Goal: Information Seeking & Learning: Learn about a topic

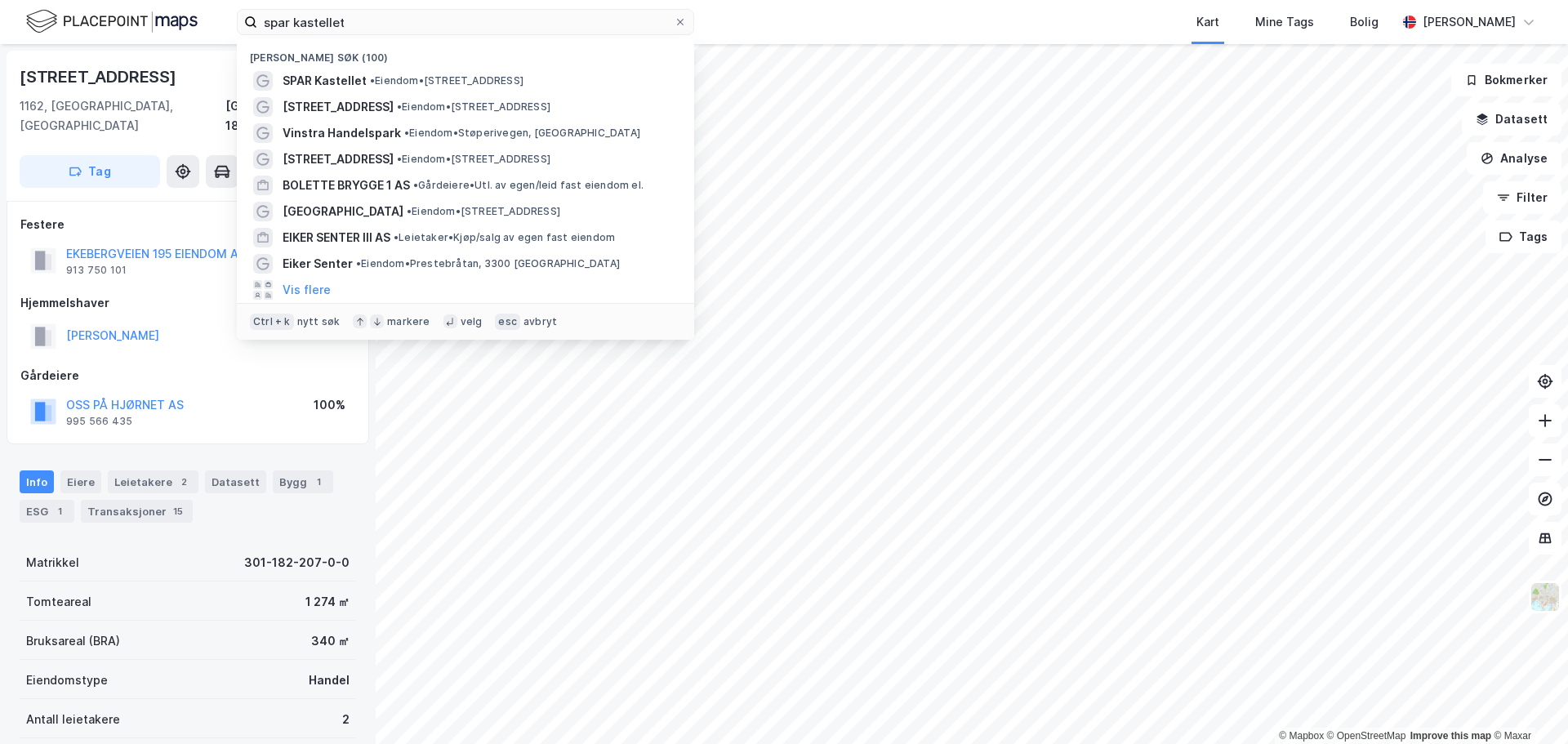
click at [297, 31] on input "spar kastellet" at bounding box center [465, 22] width 416 height 24
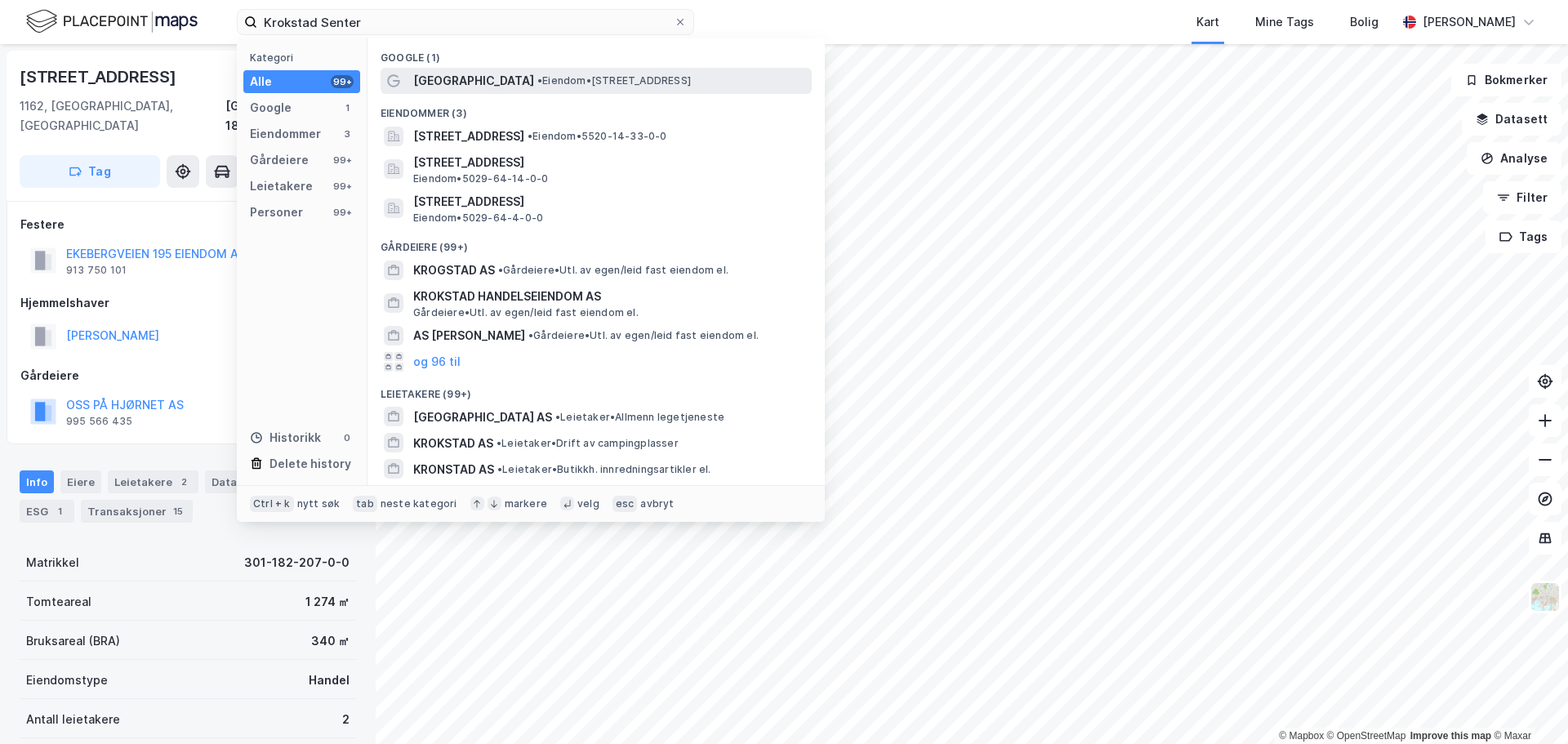
click at [592, 83] on span "• Eiendom • [STREET_ADDRESS]" at bounding box center [614, 81] width 154 height 13
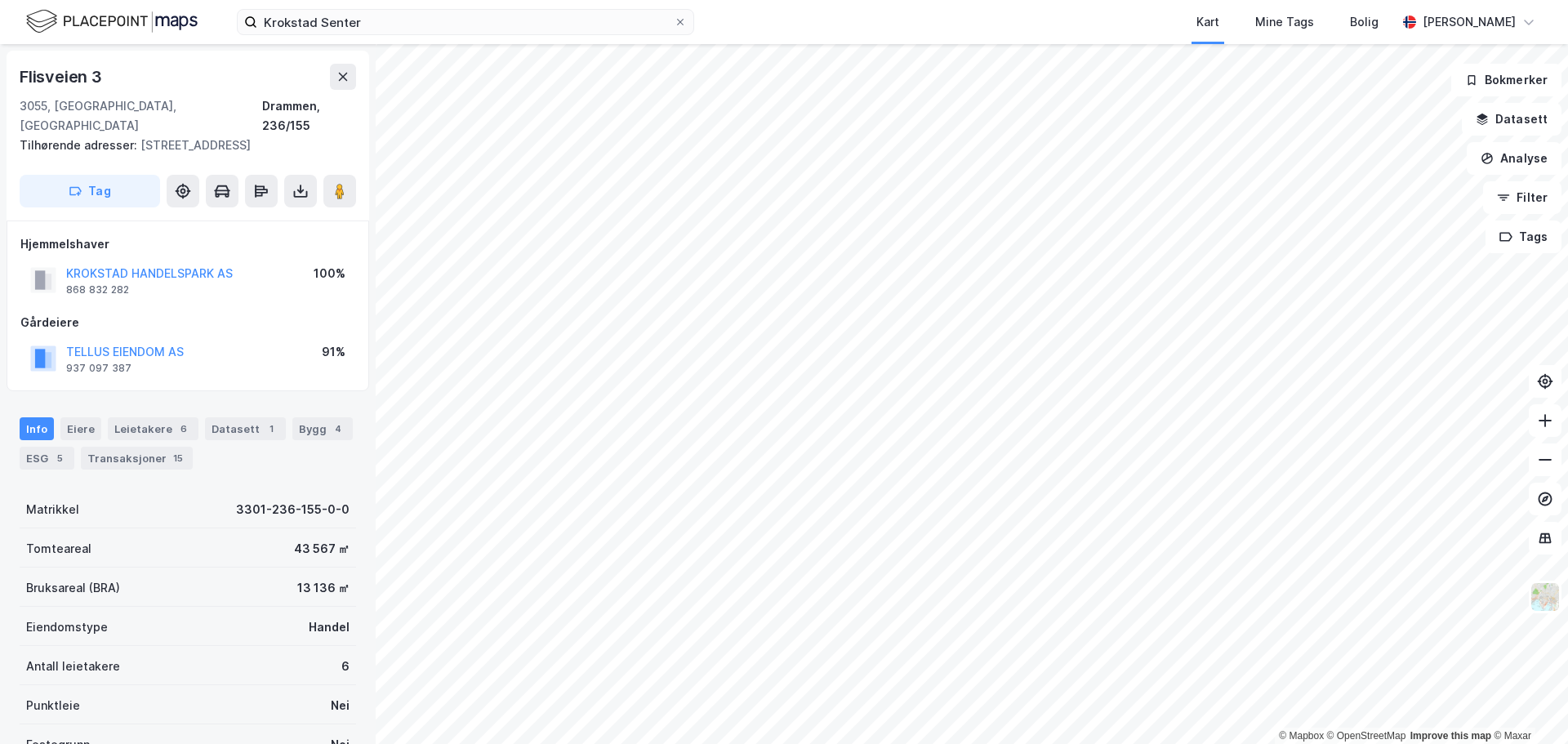
scroll to position [1, 0]
click at [574, 31] on input "Krokstad Senter" at bounding box center [465, 22] width 416 height 24
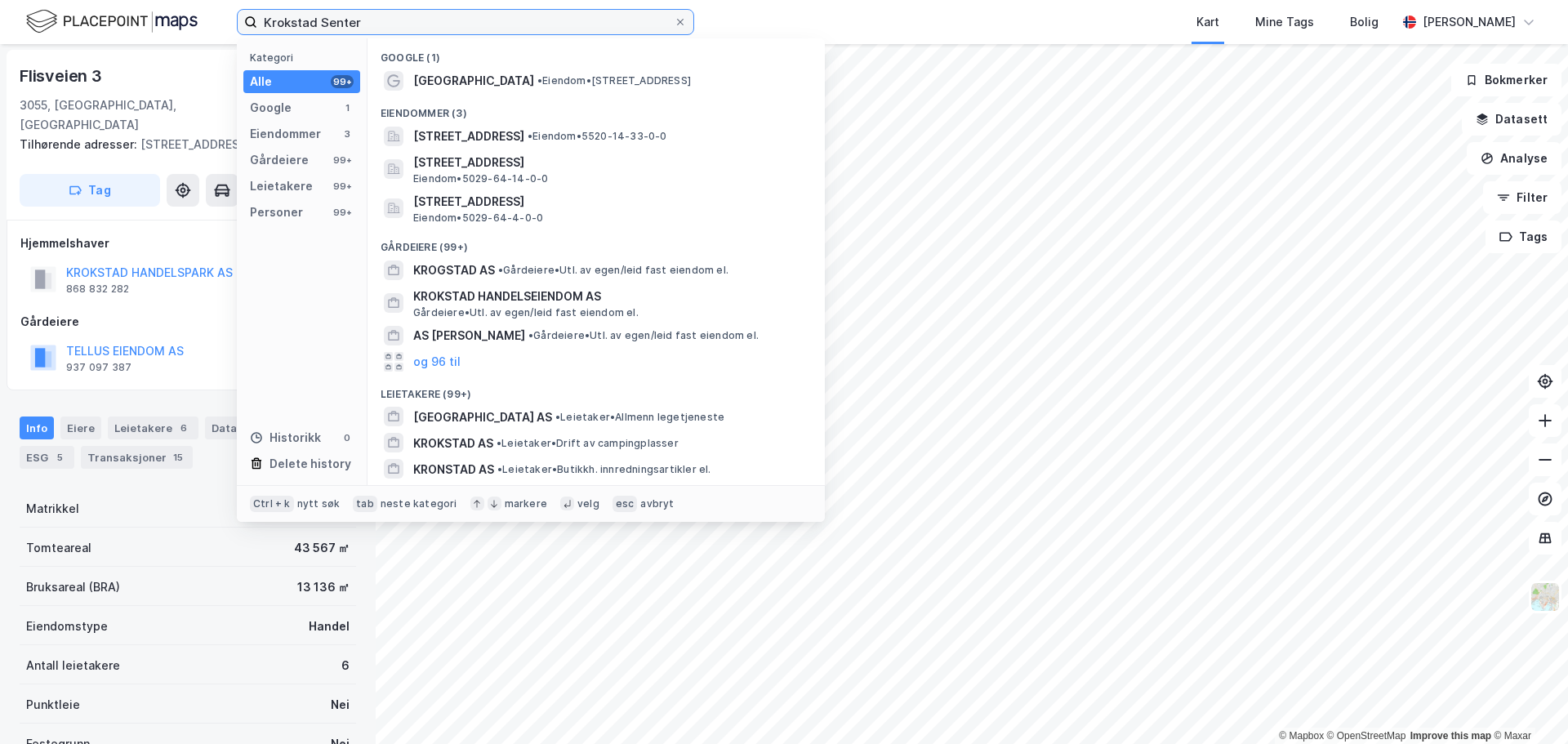
click at [574, 31] on input "Krokstad Senter" at bounding box center [465, 22] width 416 height 24
paste input "Vikan Handelspark"
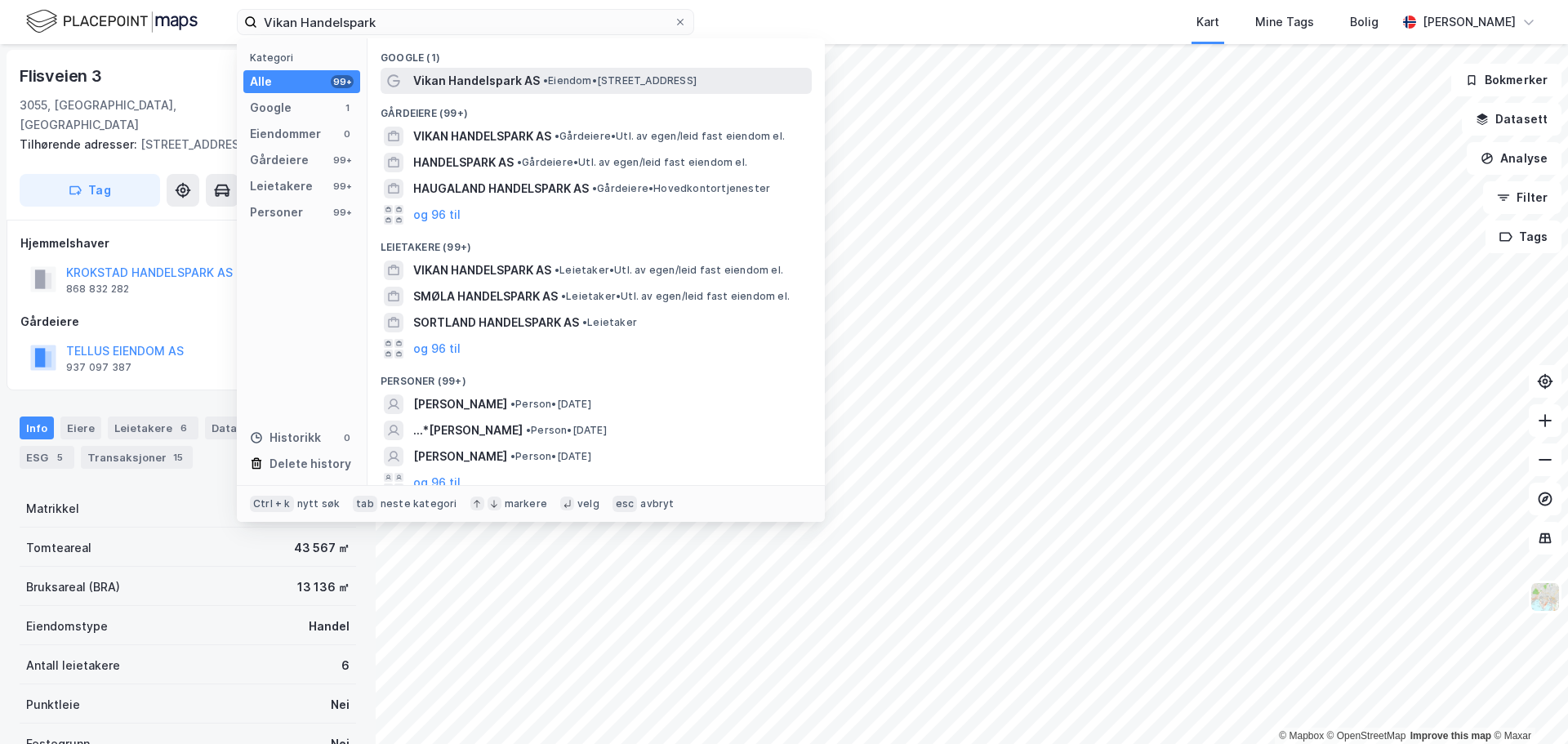
click at [565, 87] on div "Vikan Handelspark AS • Eiendom • [STREET_ADDRESS]" at bounding box center [611, 81] width 395 height 19
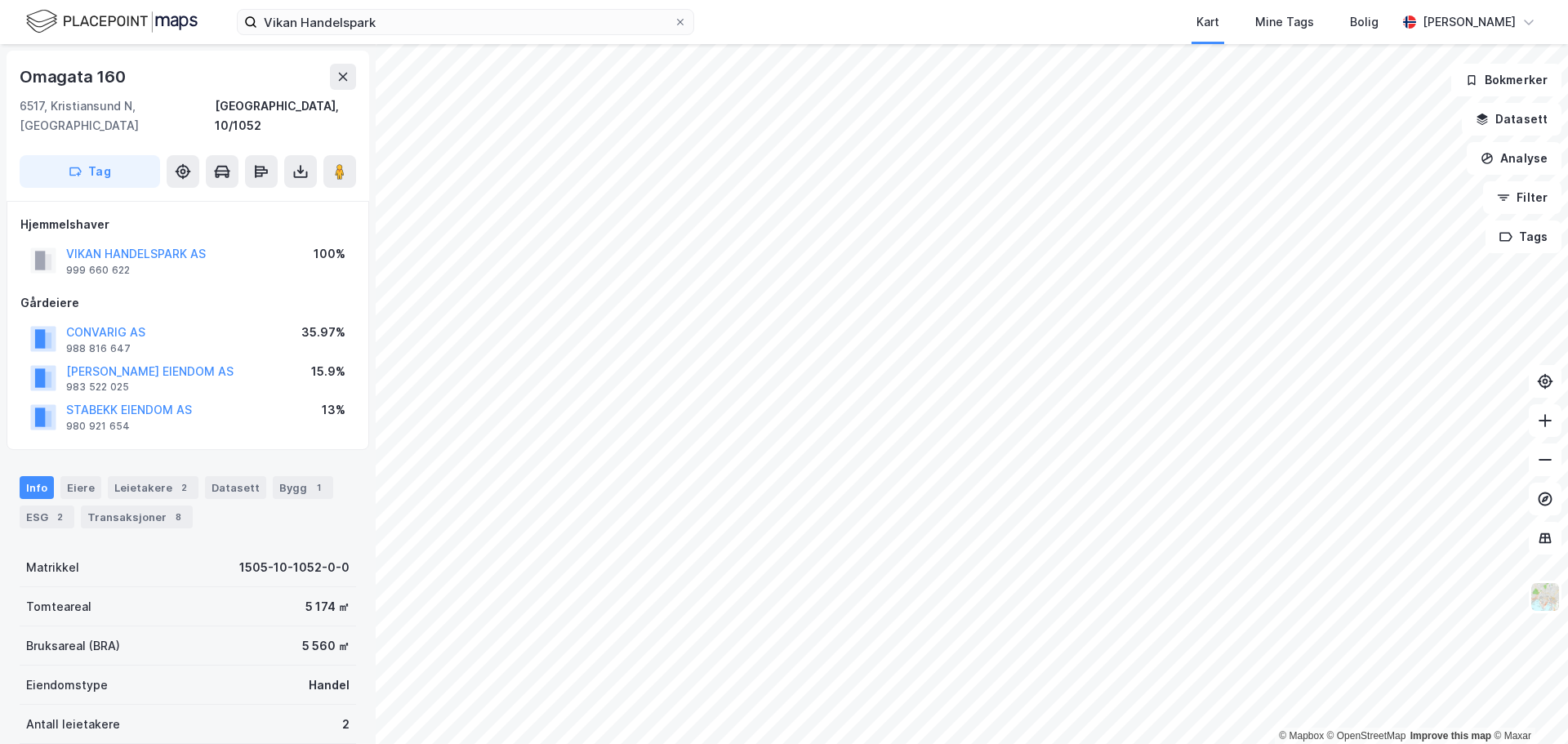
scroll to position [1, 0]
drag, startPoint x: 153, startPoint y: 312, endPoint x: 62, endPoint y: 318, distance: 91.2
click at [62, 319] on div "CONVARIG AS 988 816 647 35.97%" at bounding box center [187, 338] width 335 height 39
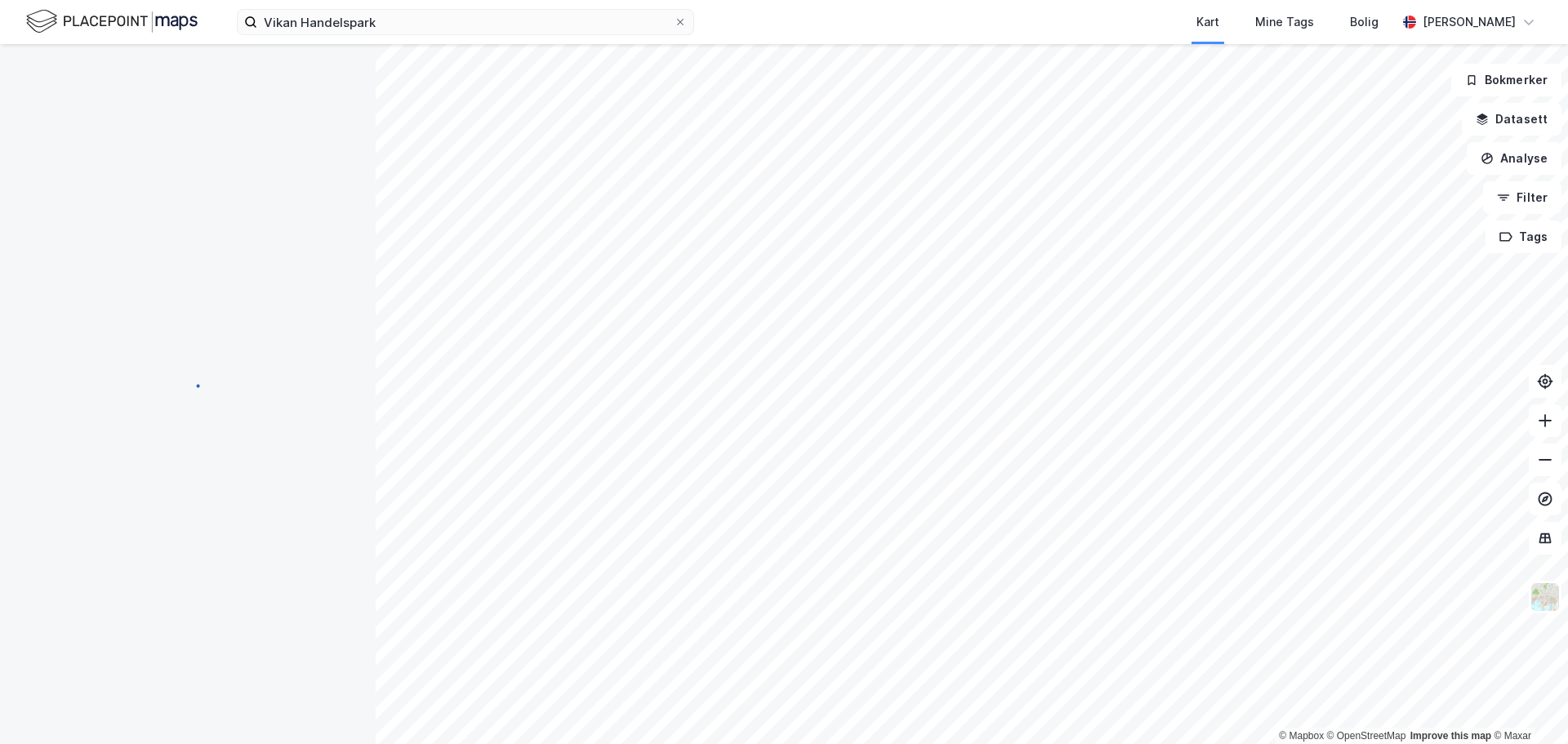
scroll to position [1, 0]
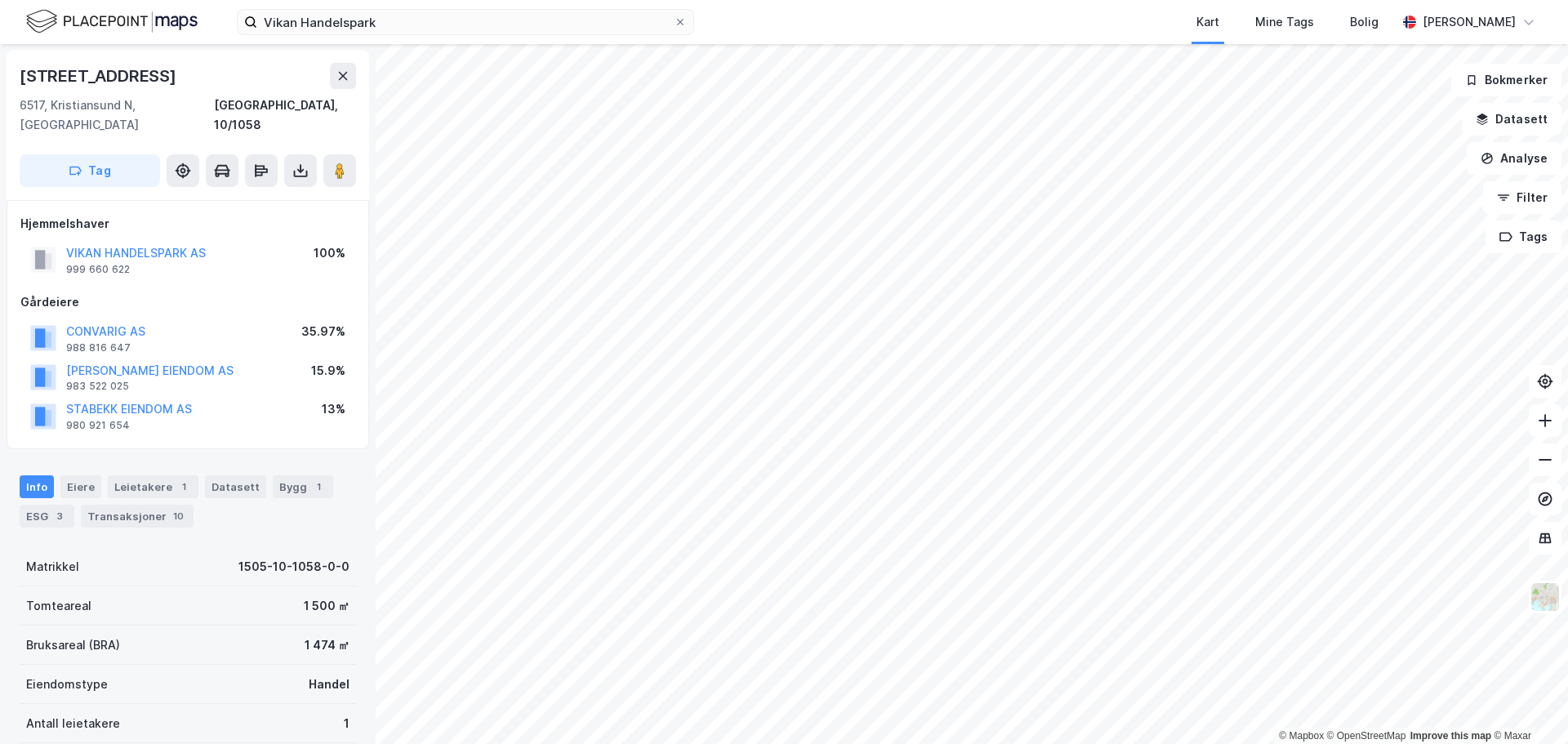
scroll to position [1, 0]
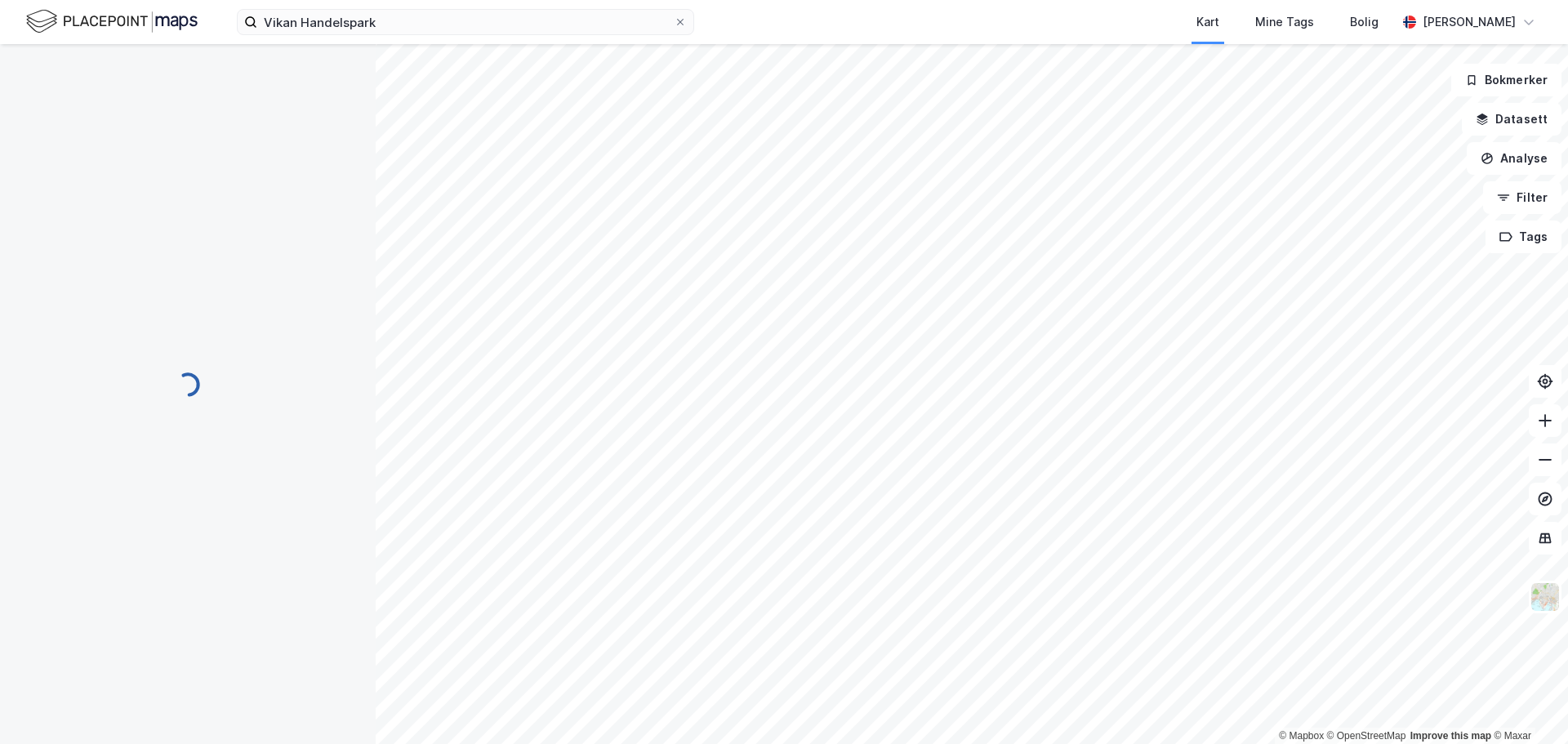
scroll to position [1, 0]
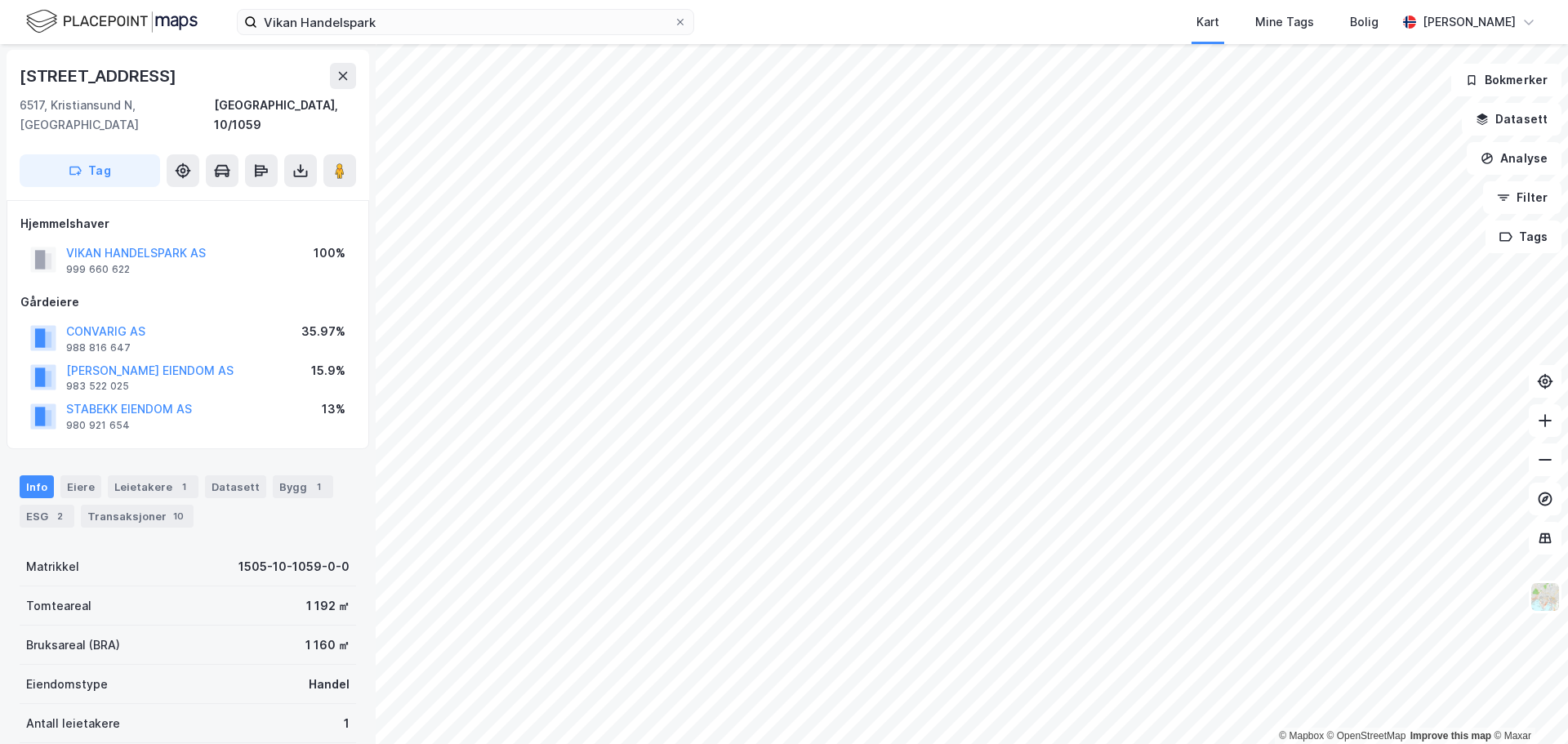
scroll to position [1, 0]
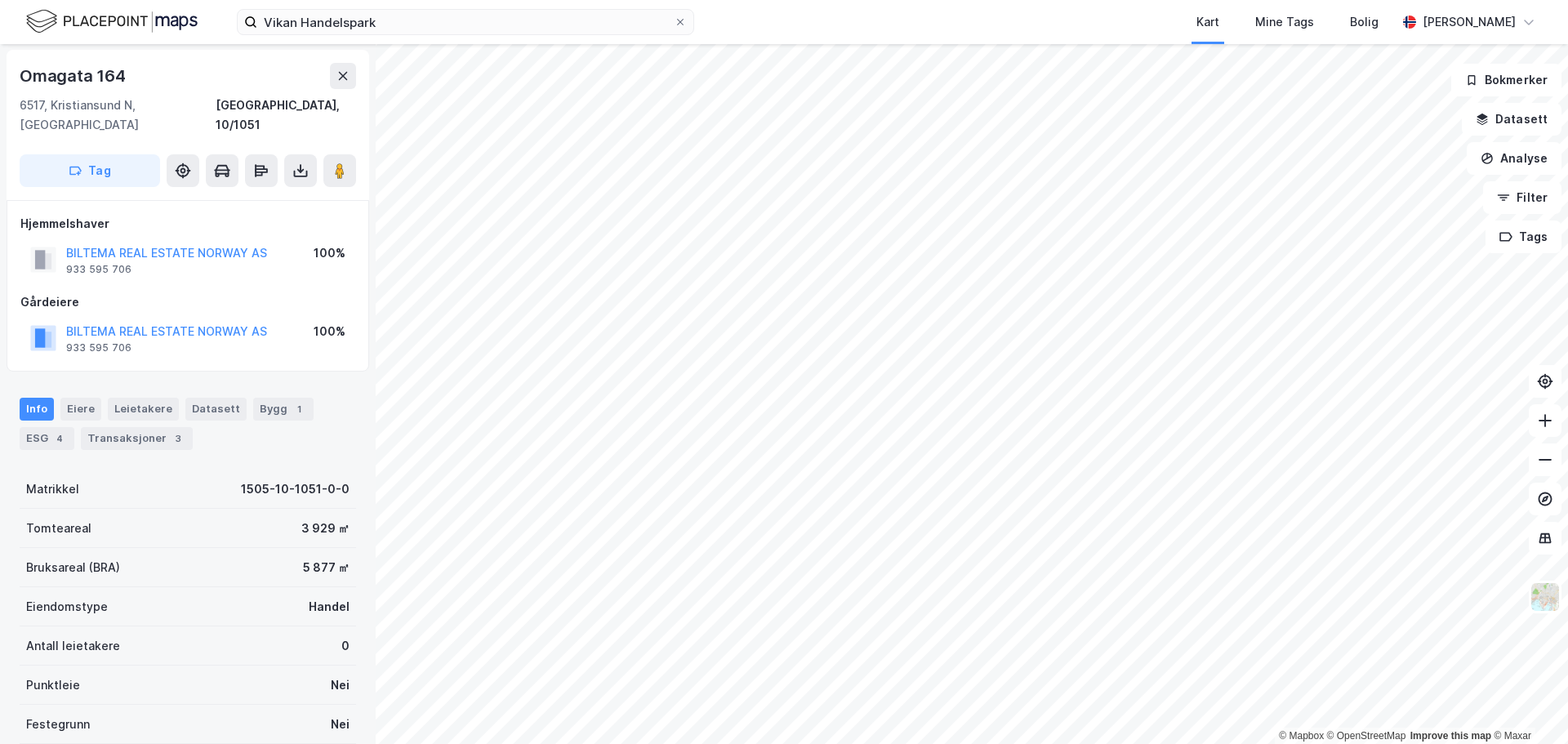
scroll to position [1, 0]
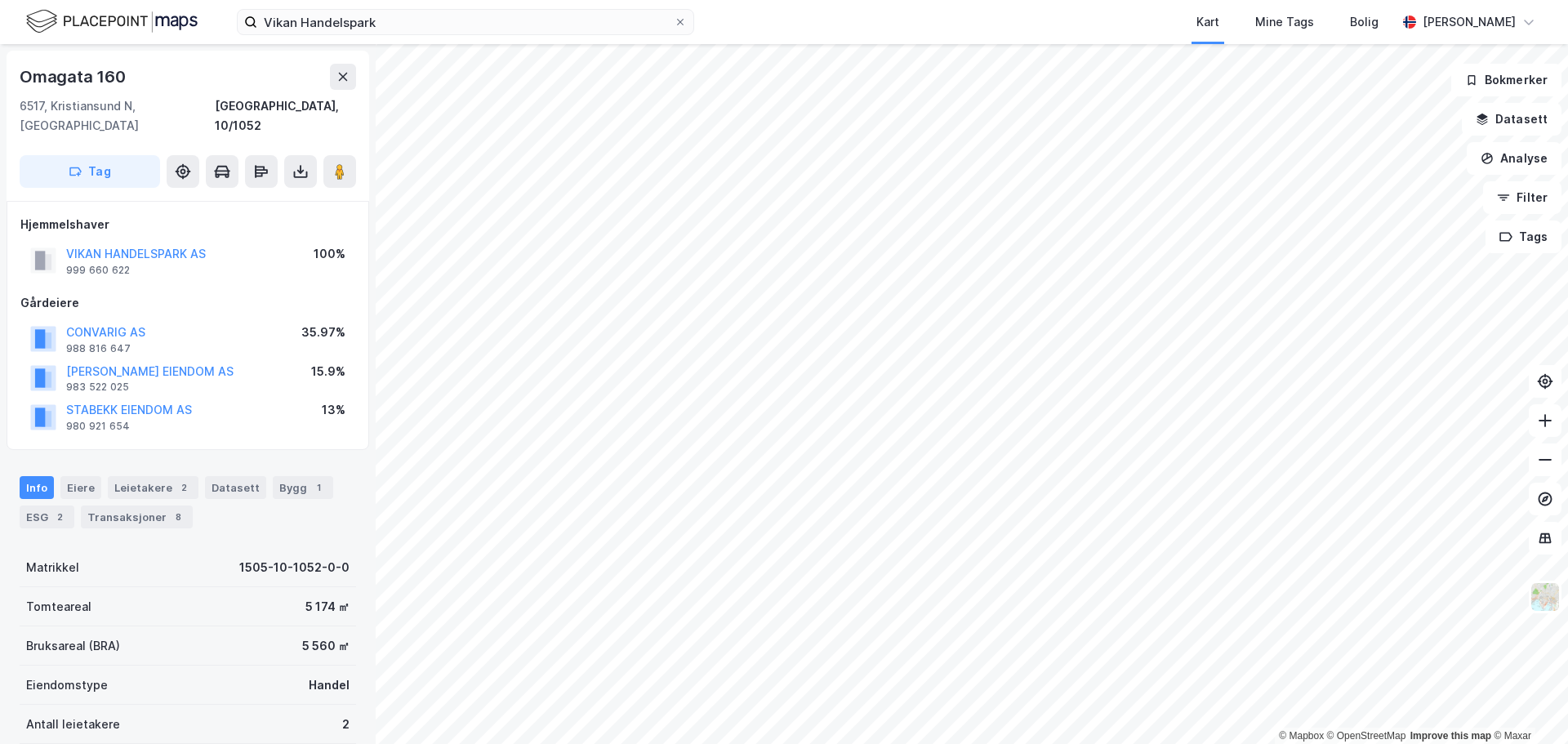
scroll to position [1, 0]
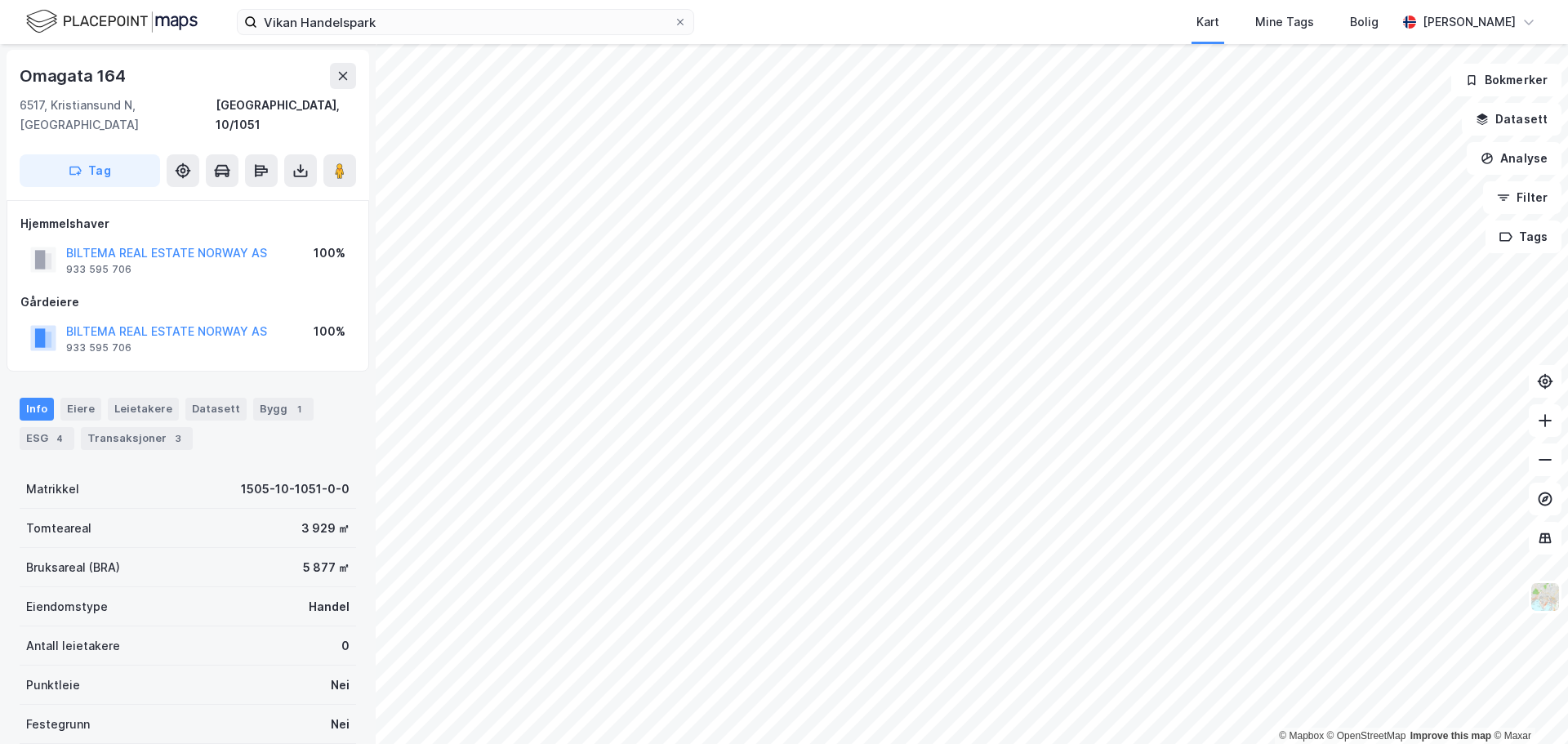
scroll to position [1, 0]
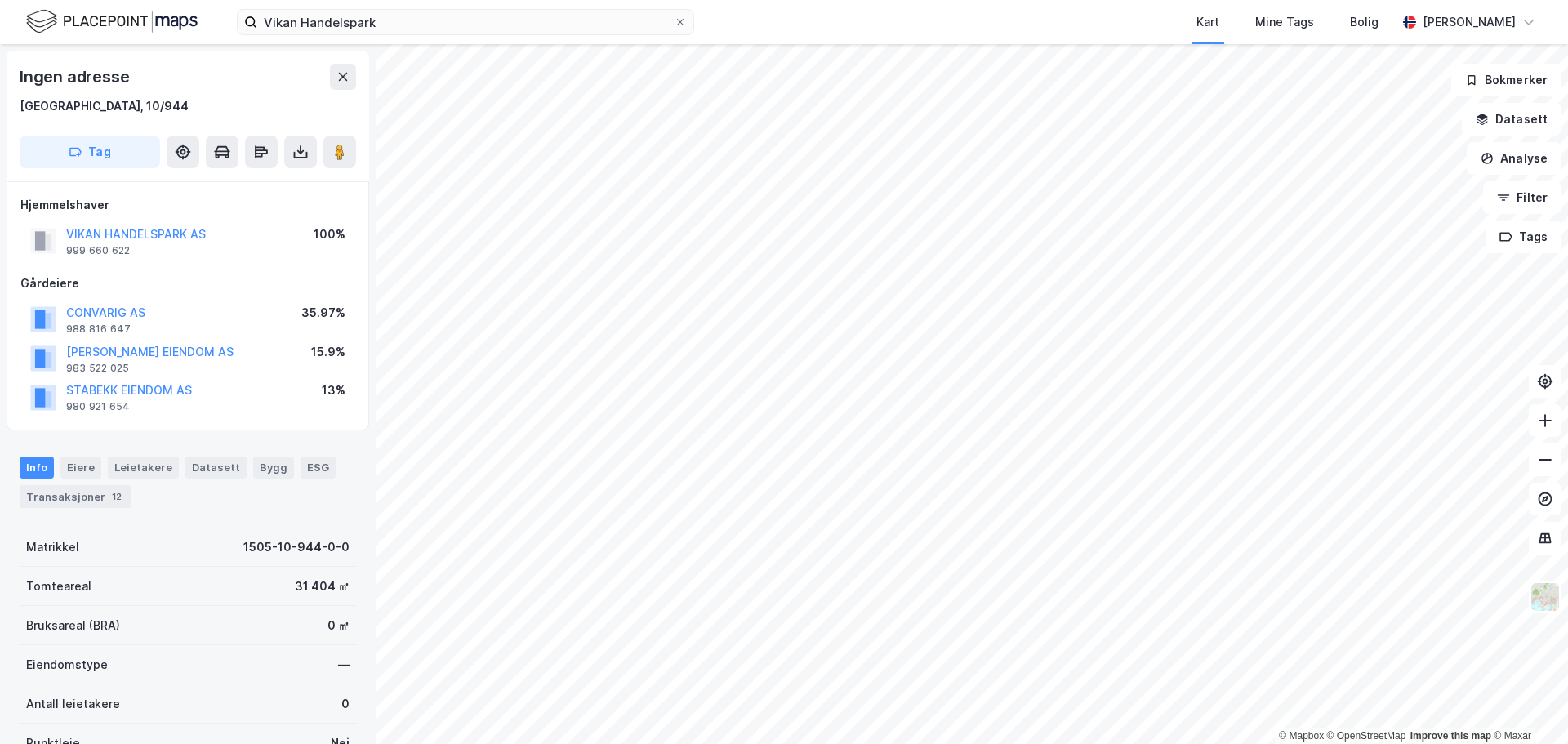
scroll to position [1, 0]
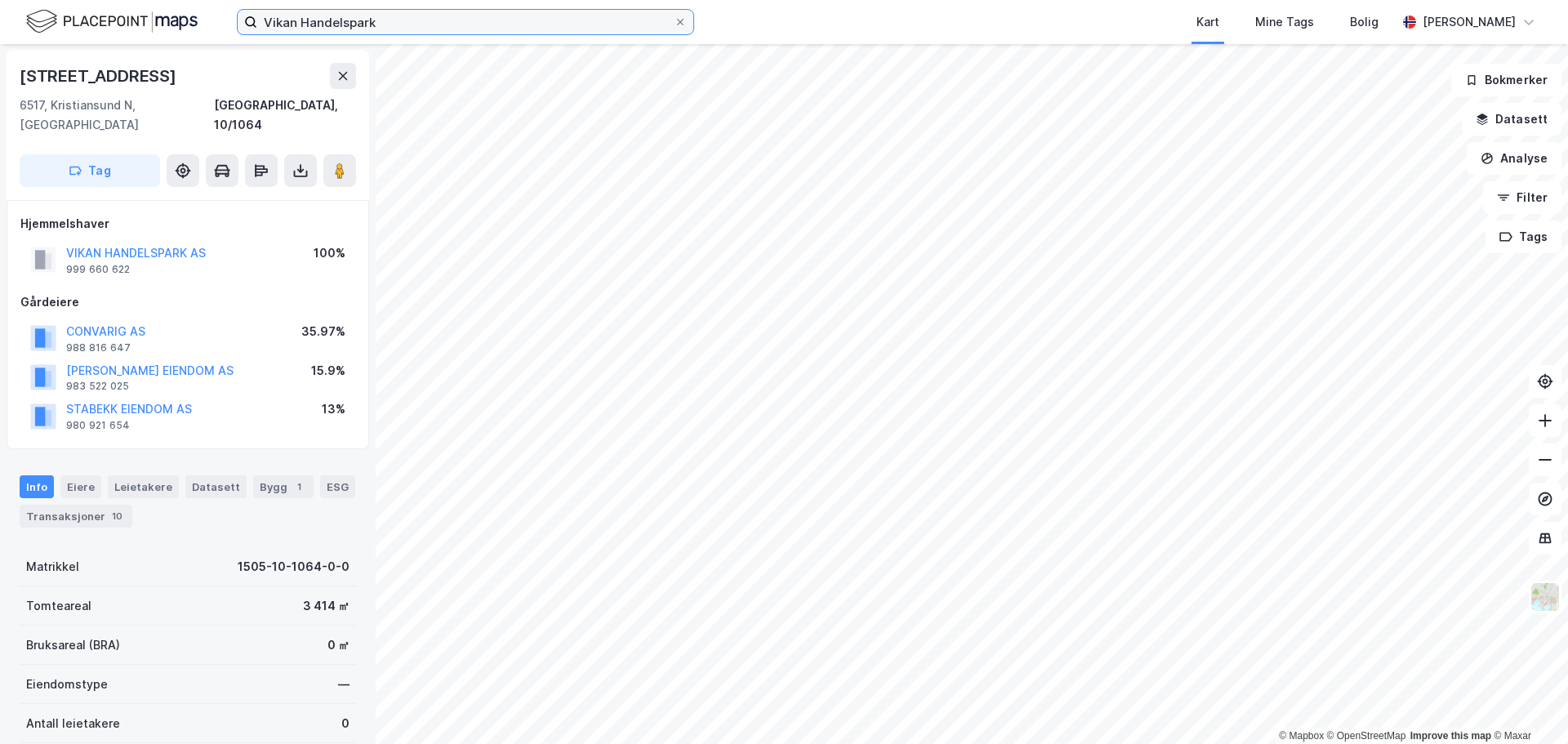
click at [348, 20] on input "Vikan Handelspark" at bounding box center [465, 22] width 416 height 24
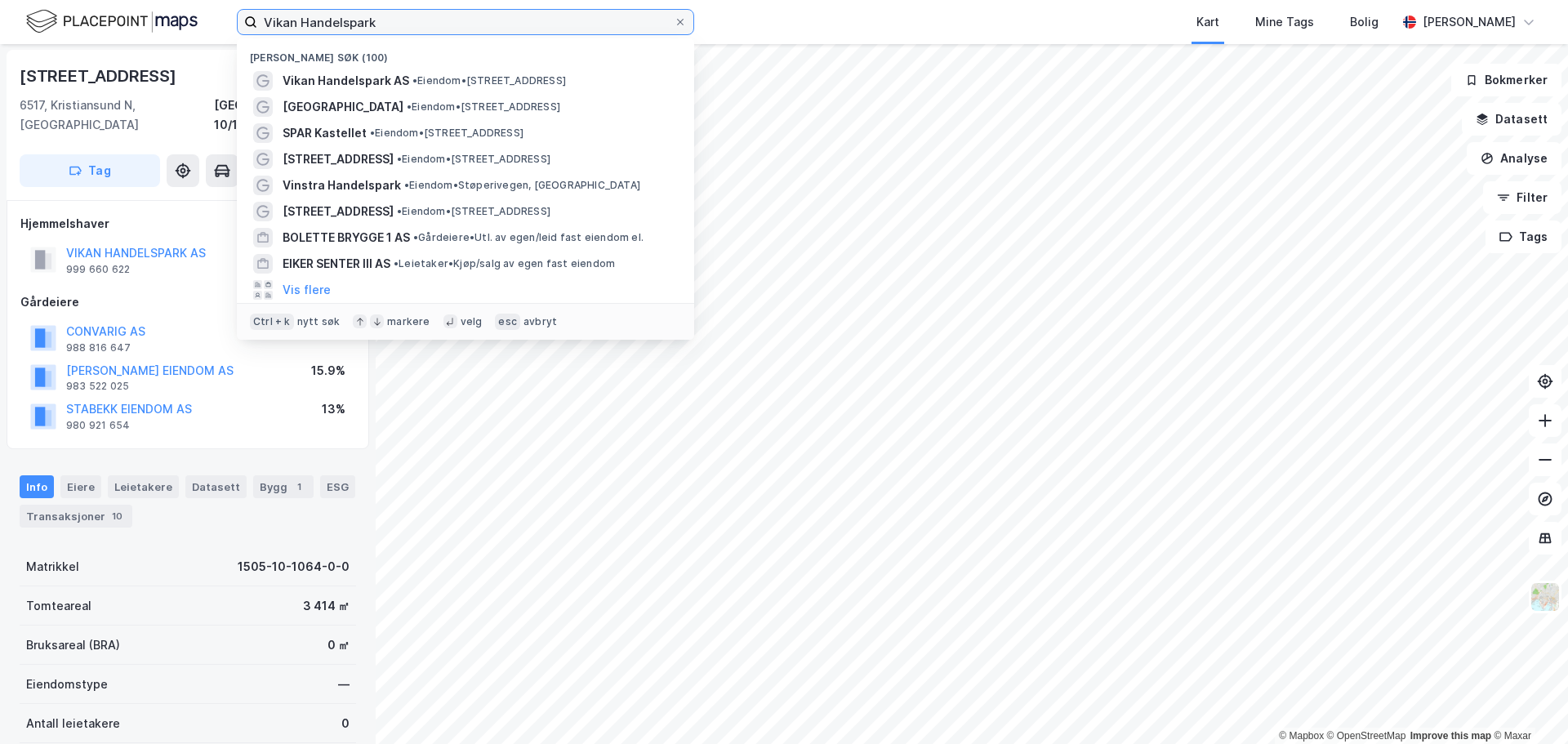
click at [348, 20] on input "Vikan Handelspark" at bounding box center [465, 22] width 416 height 24
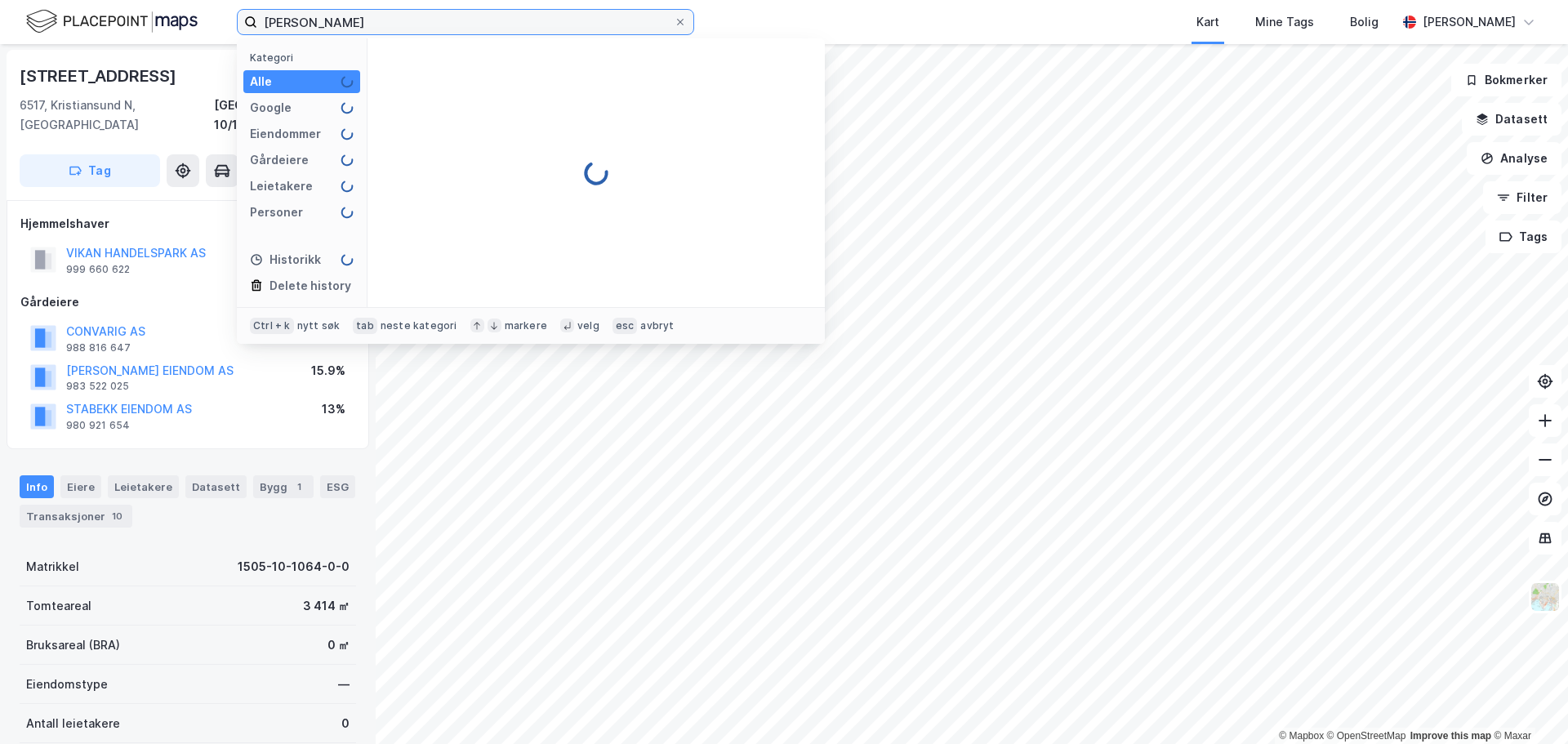
type input "[PERSON_NAME]"
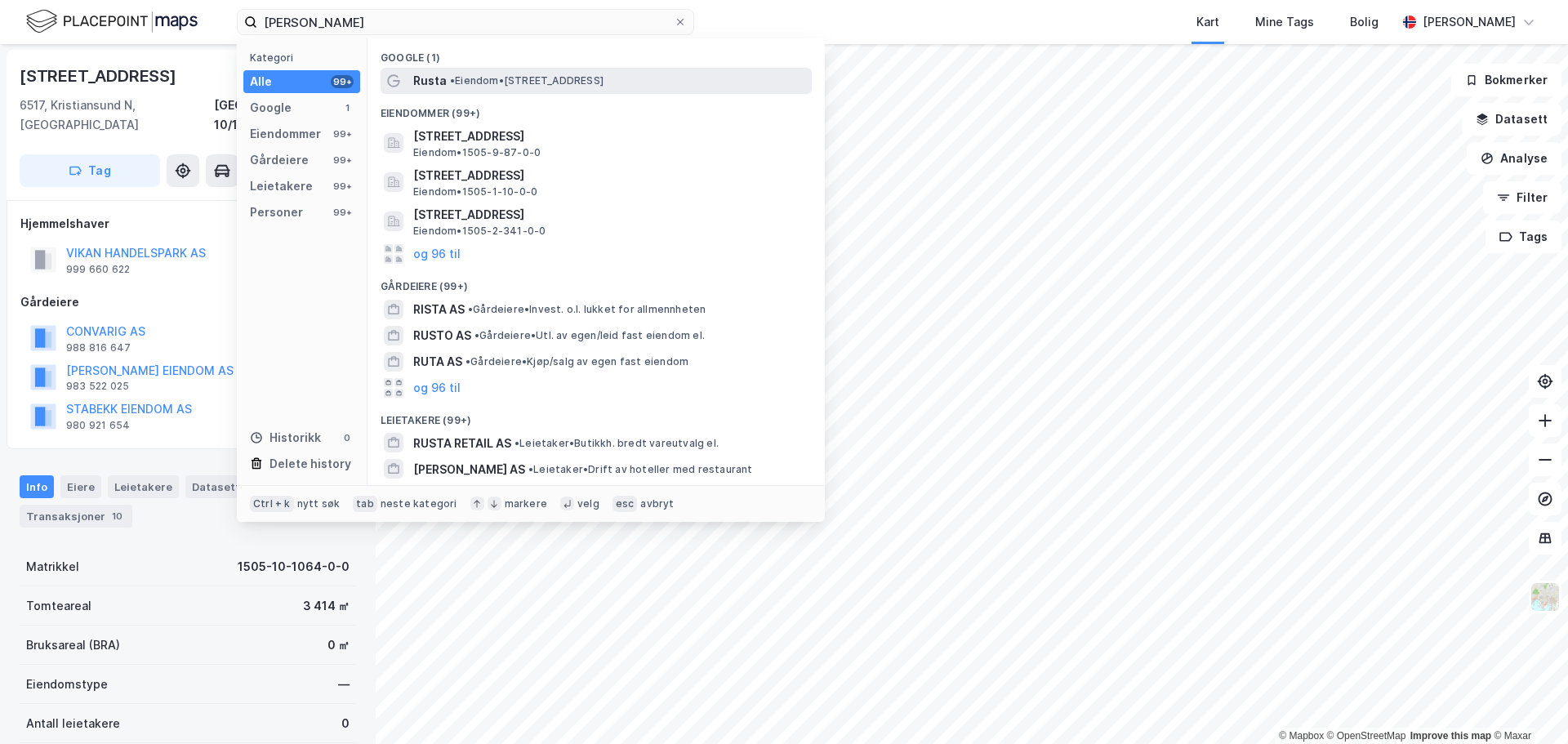
click at [528, 76] on span "• Eiendom • [STREET_ADDRESS]" at bounding box center [527, 81] width 154 height 13
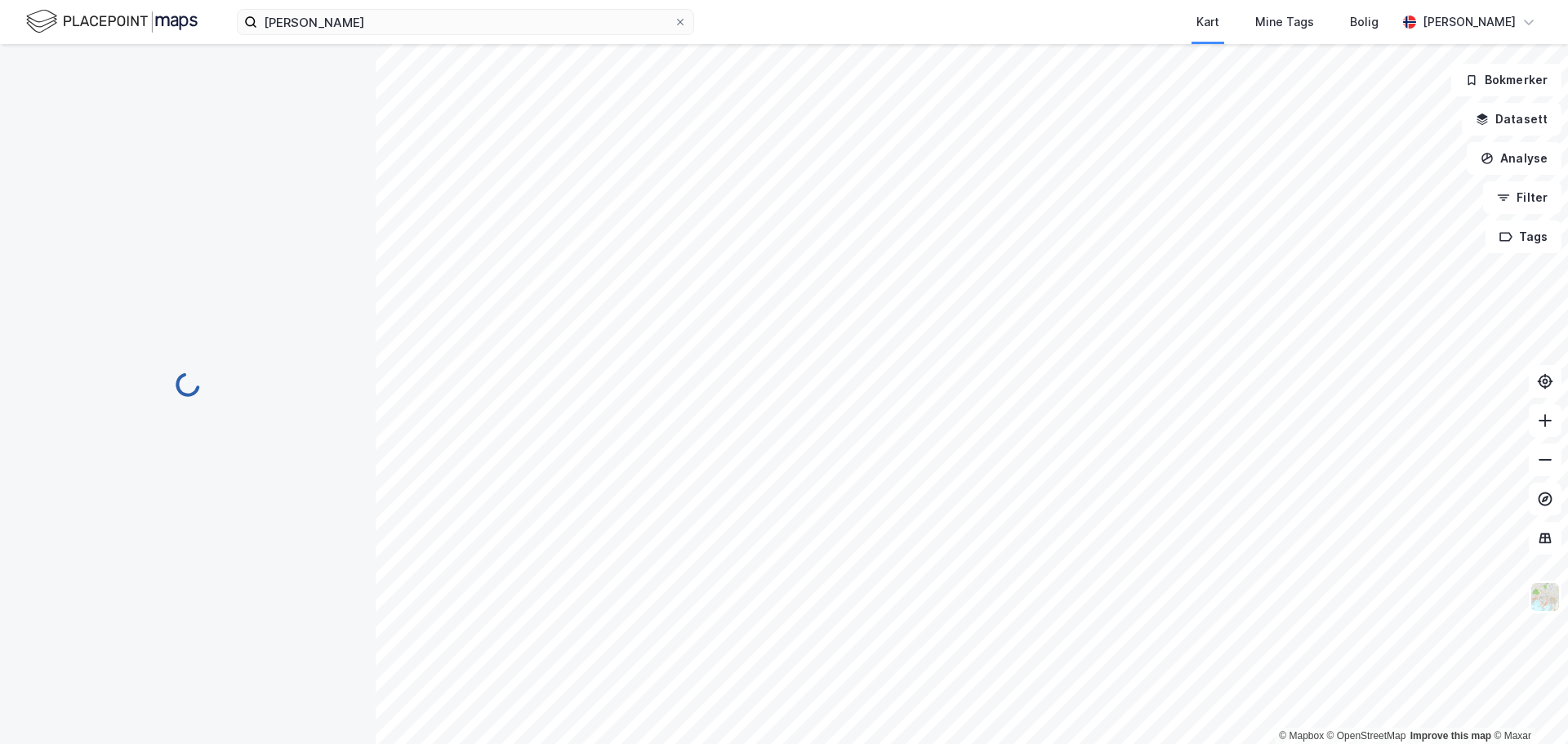
scroll to position [1, 0]
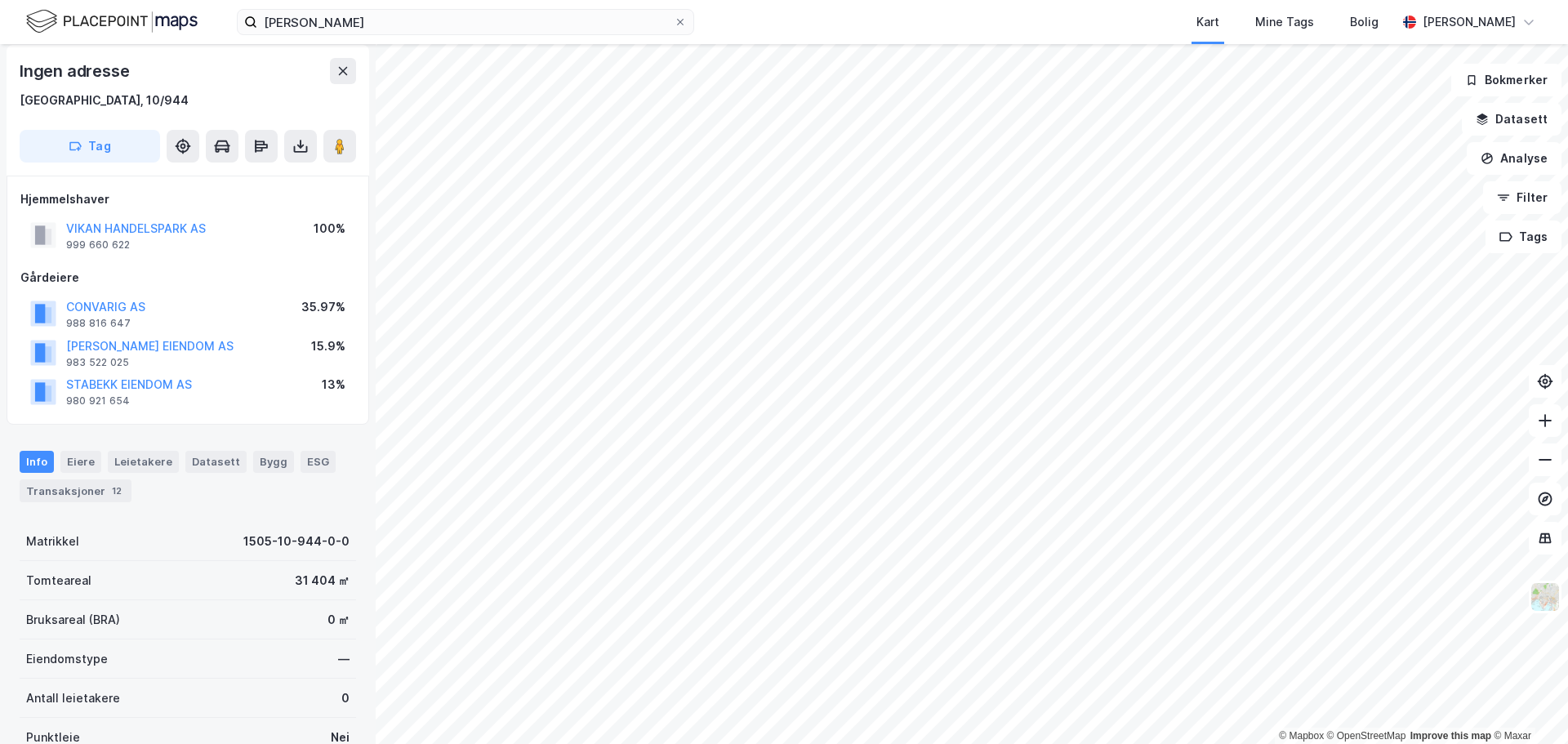
scroll to position [1, 0]
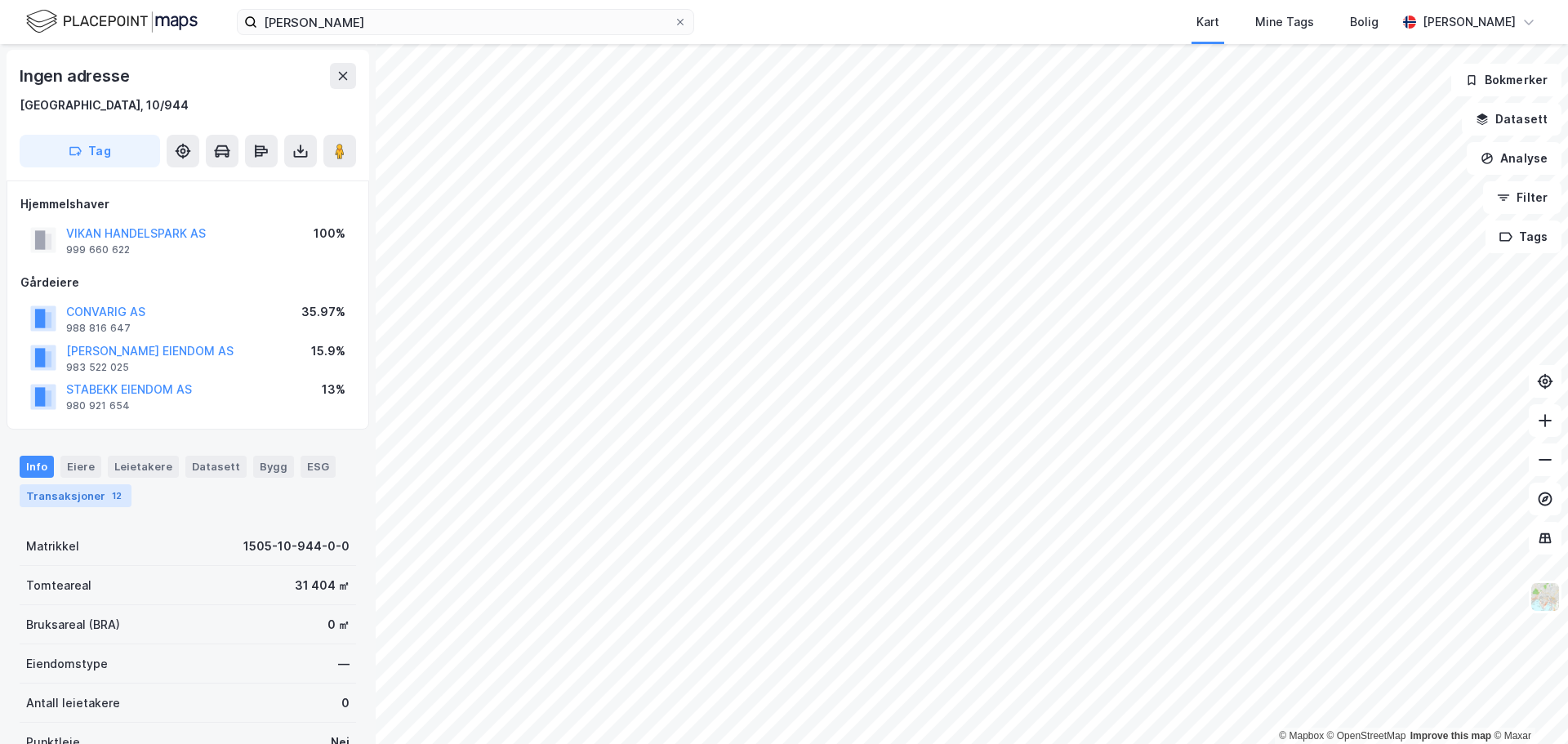
click at [86, 493] on div "Transaksjoner 12" at bounding box center [75, 496] width 112 height 23
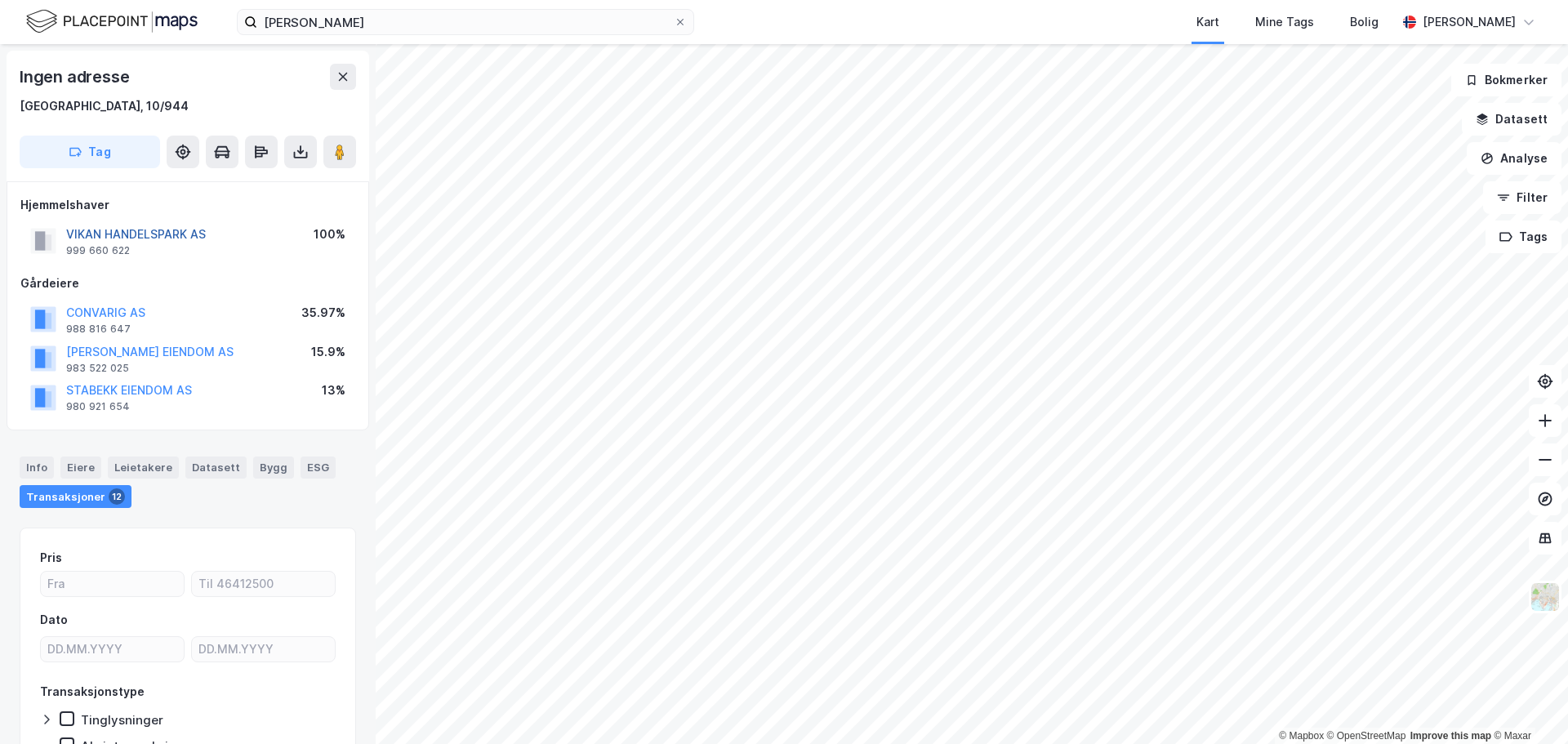
click at [0, 0] on button "VIKAN HANDELSPARK AS" at bounding box center [0, 0] width 0 height 0
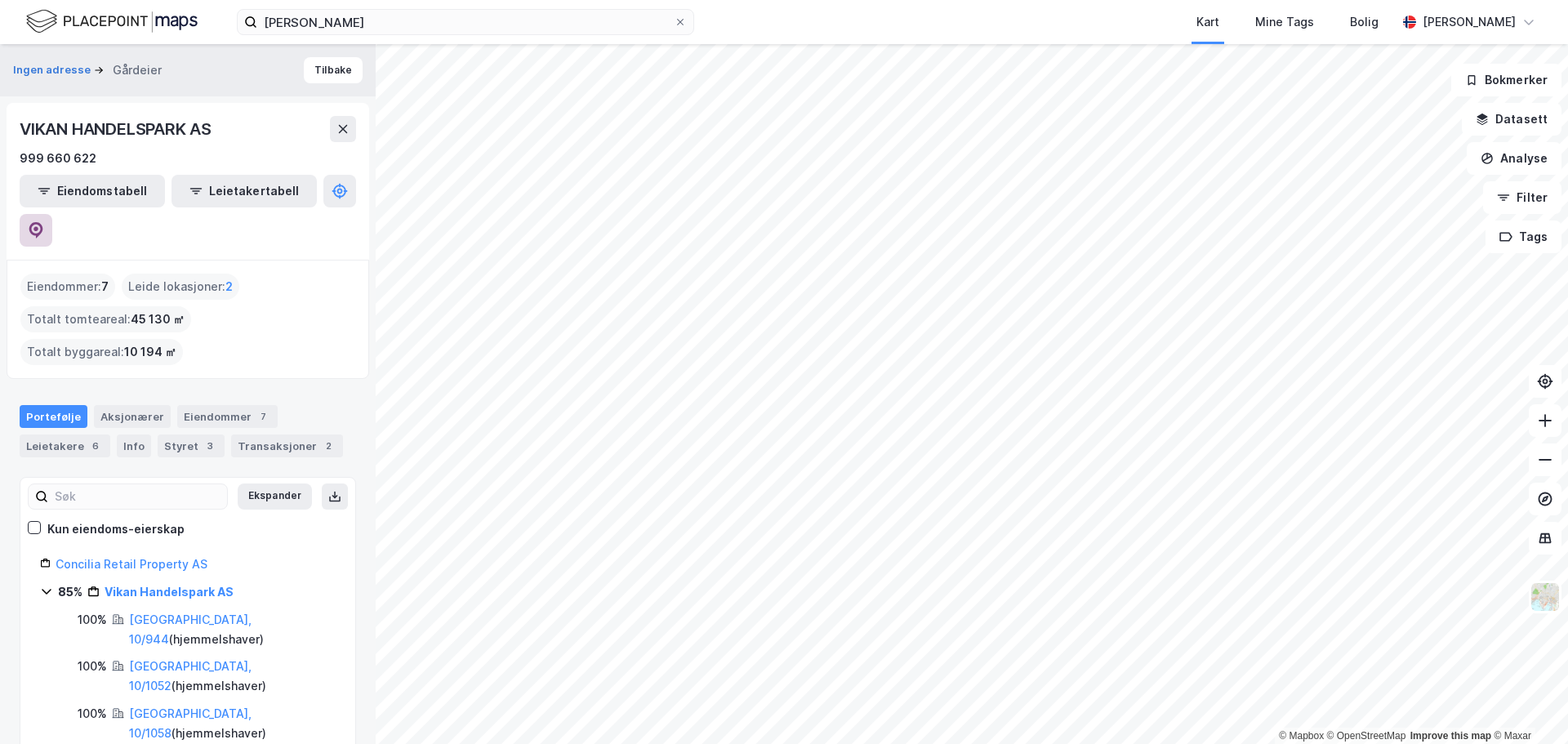
click at [44, 222] on icon at bounding box center [36, 231] width 17 height 17
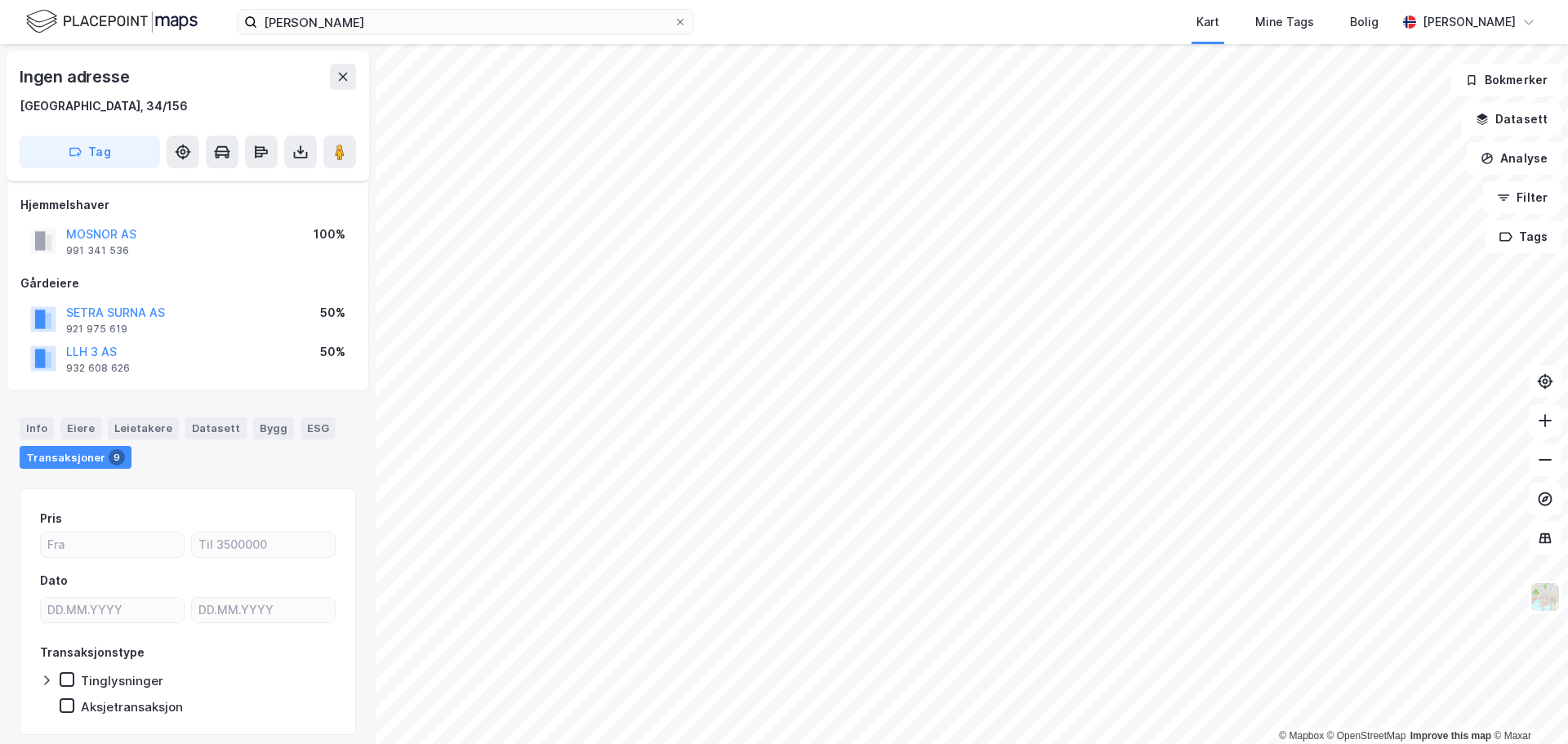
scroll to position [50, 0]
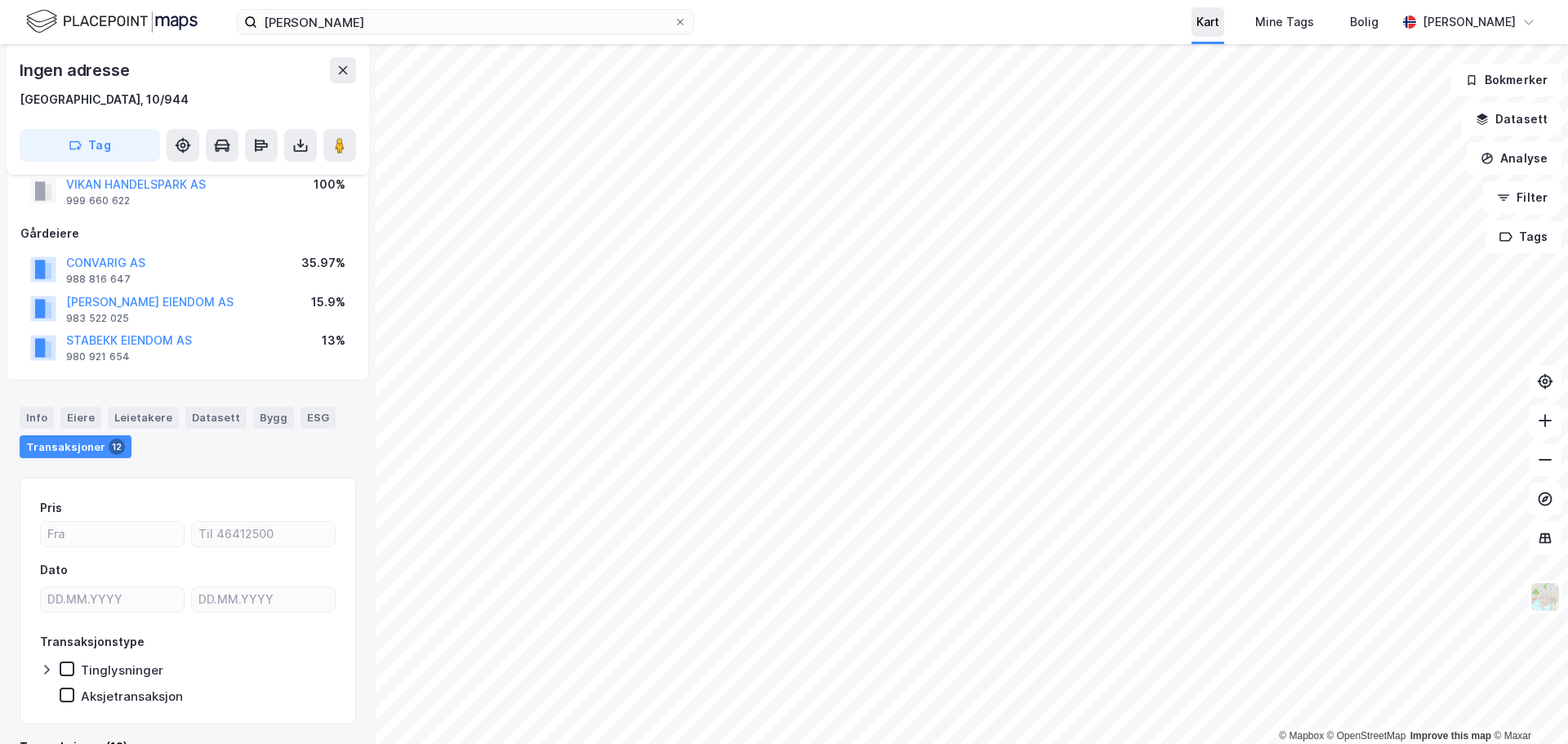
scroll to position [50, 0]
